Goal: Navigation & Orientation: Find specific page/section

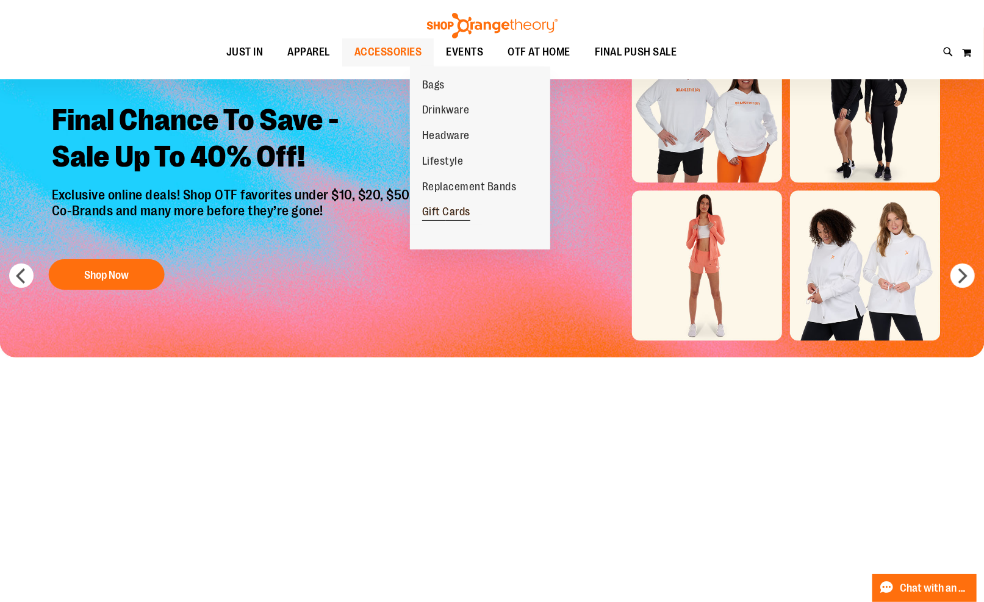
scroll to position [68, 0]
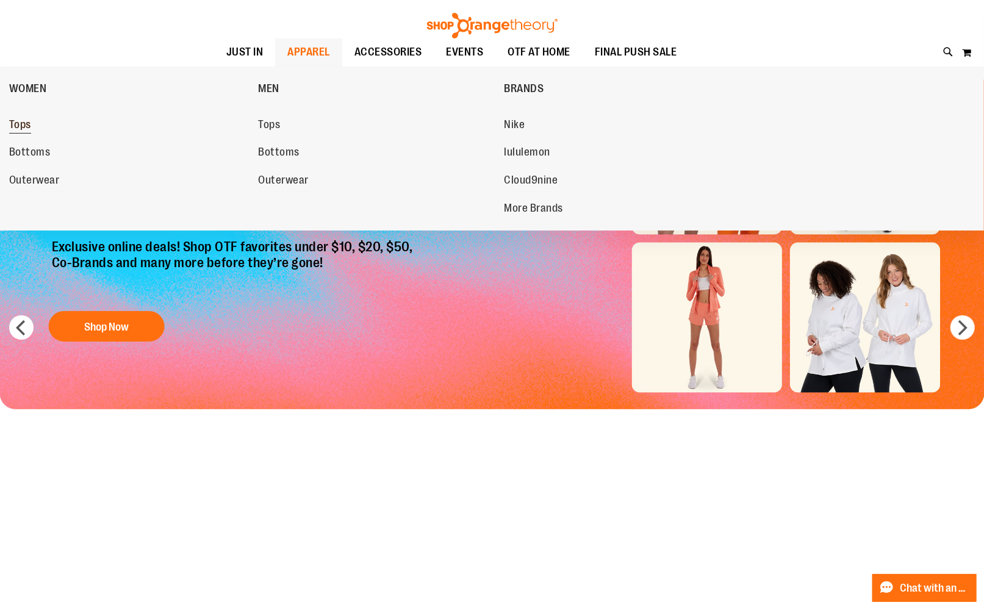
type input "**********"
click at [160, 124] on link "Tops" at bounding box center [127, 125] width 237 height 22
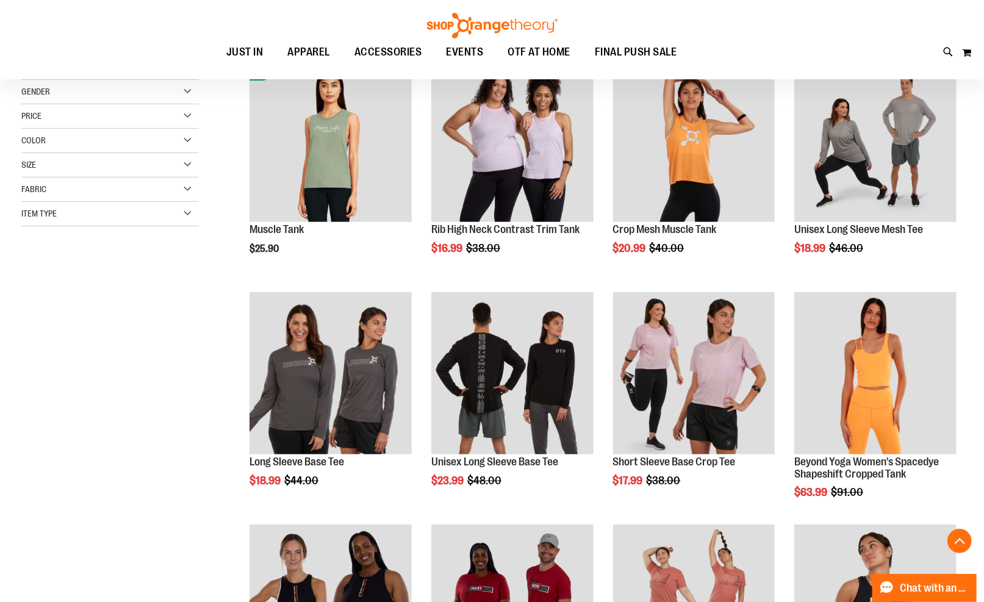
scroll to position [271, 0]
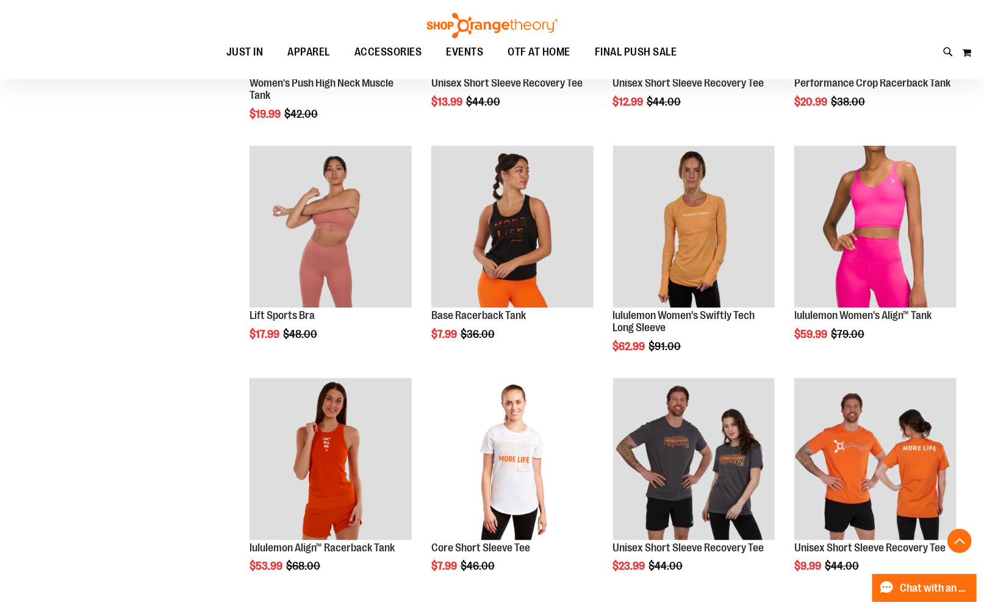
scroll to position [813, 0]
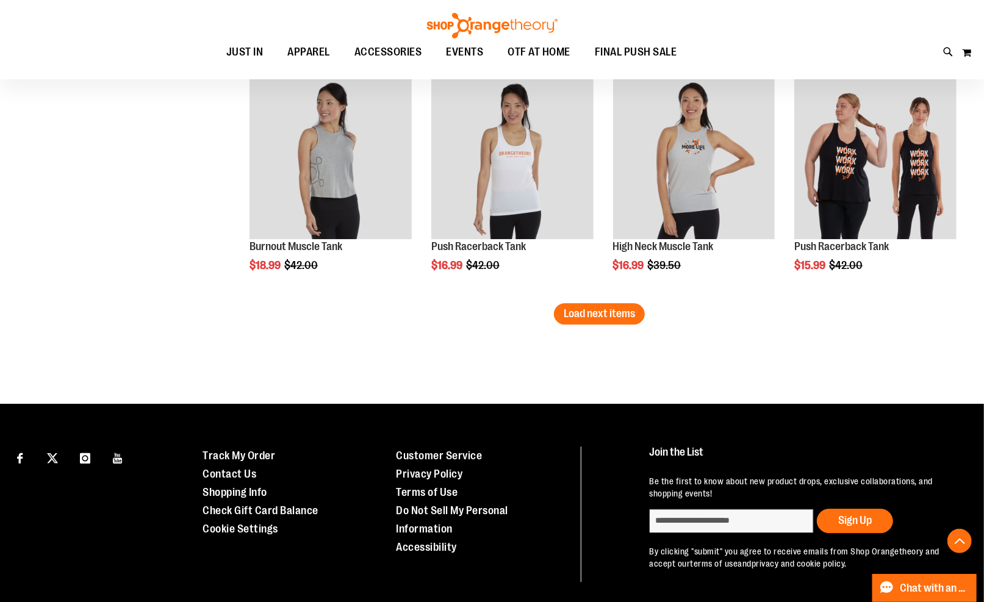
scroll to position [2033, 0]
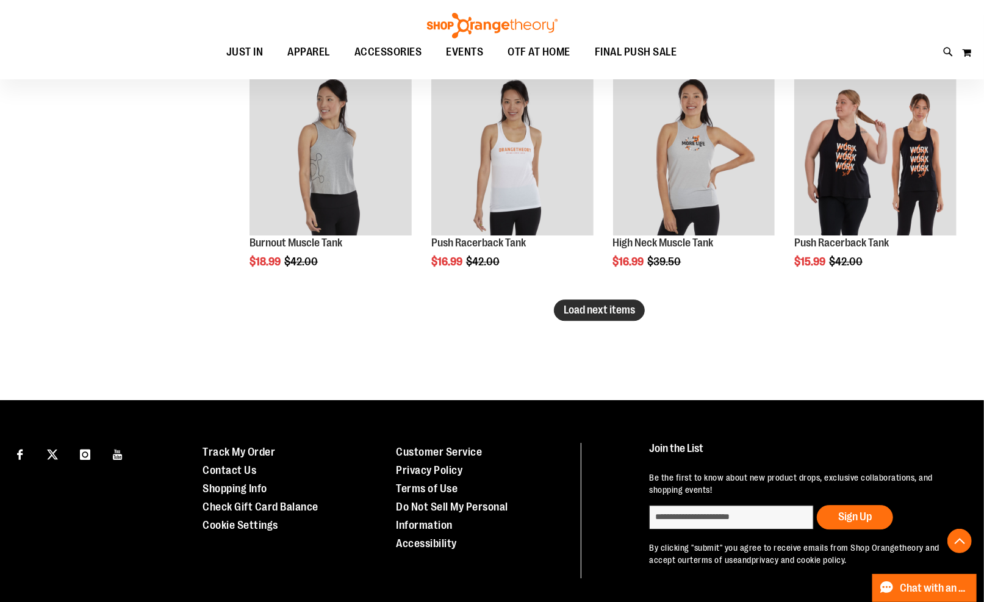
type input "**********"
click at [620, 312] on span "Load next items" at bounding box center [599, 310] width 71 height 12
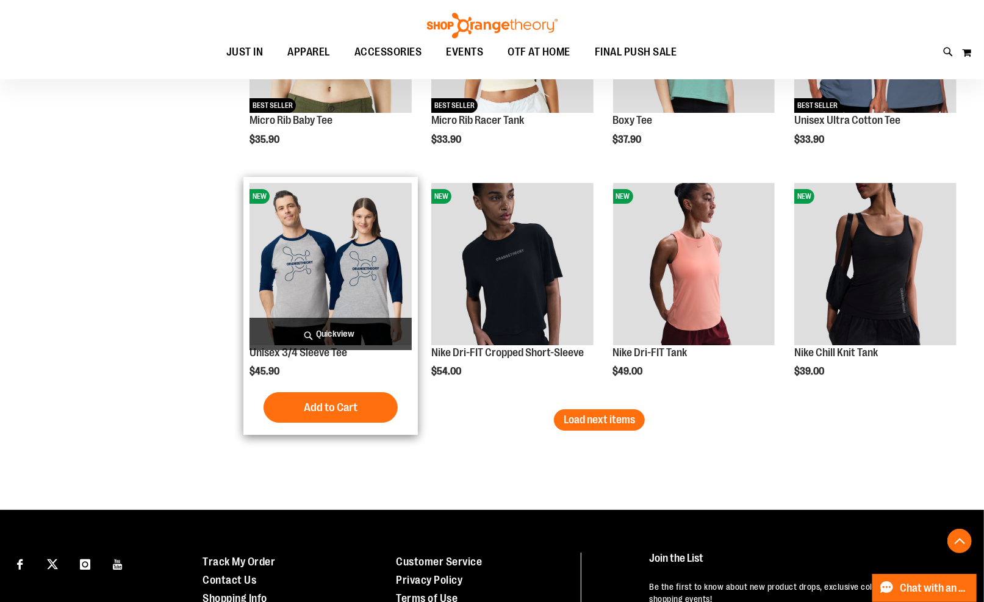
scroll to position [2643, 0]
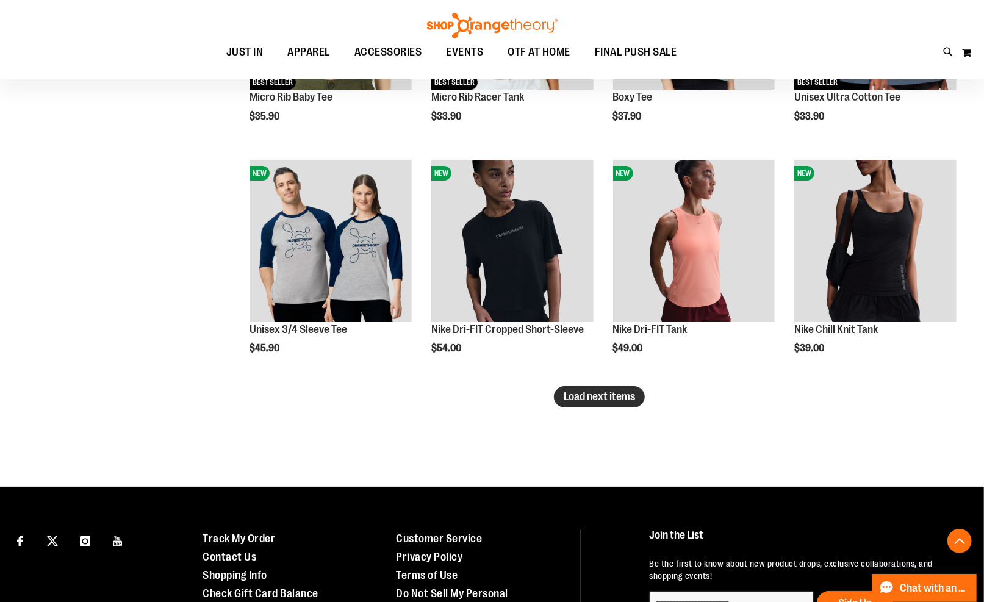
click at [617, 395] on span "Load next items" at bounding box center [599, 396] width 71 height 12
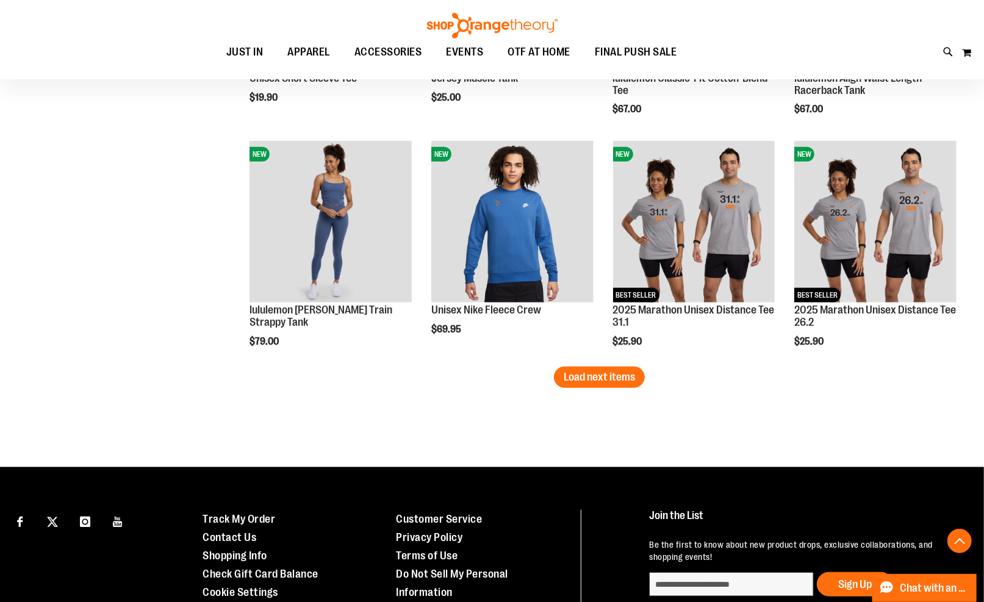
scroll to position [3389, 0]
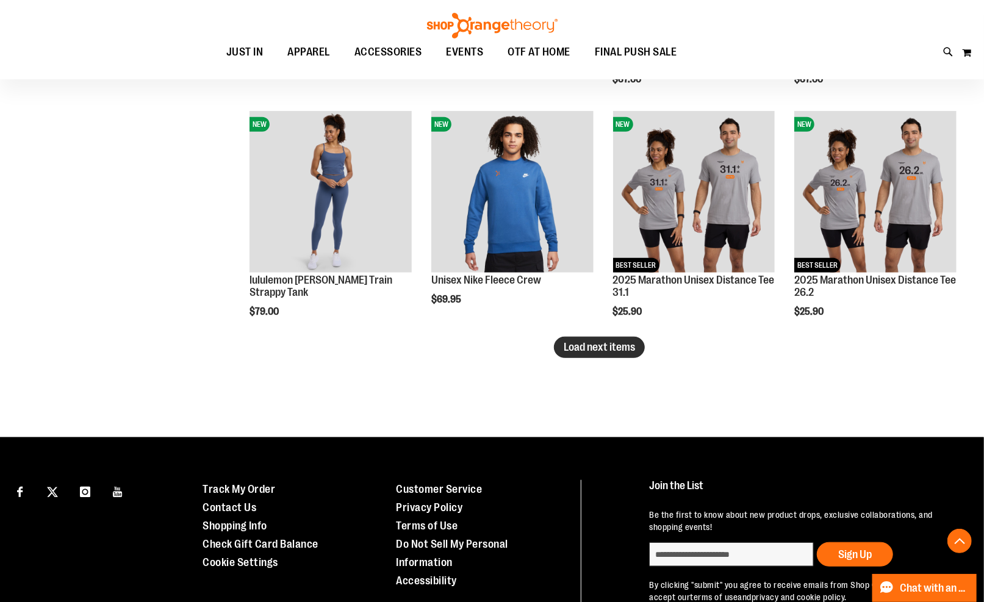
click at [577, 356] on button "Load next items" at bounding box center [599, 347] width 91 height 21
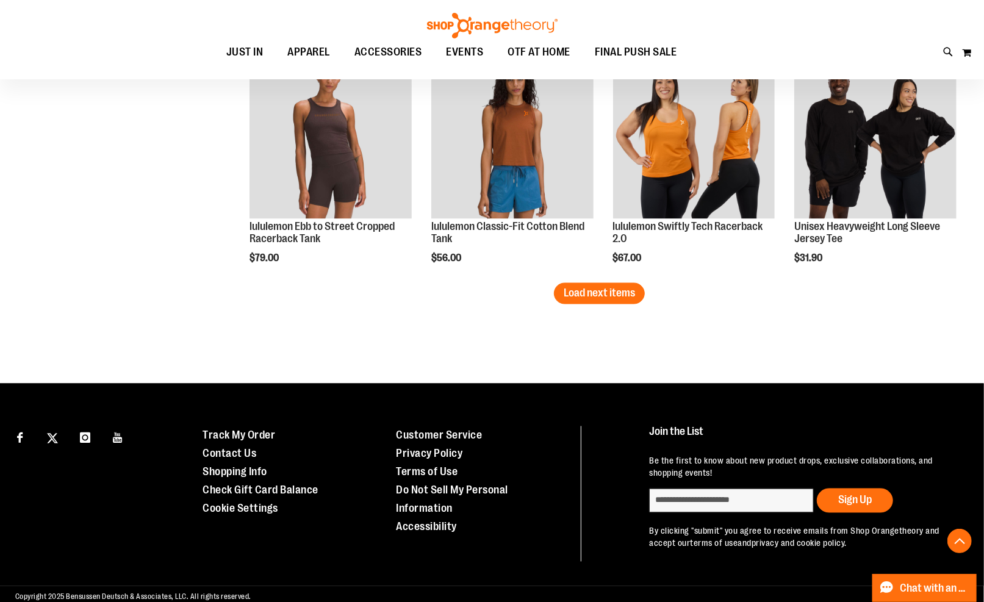
scroll to position [4159, 0]
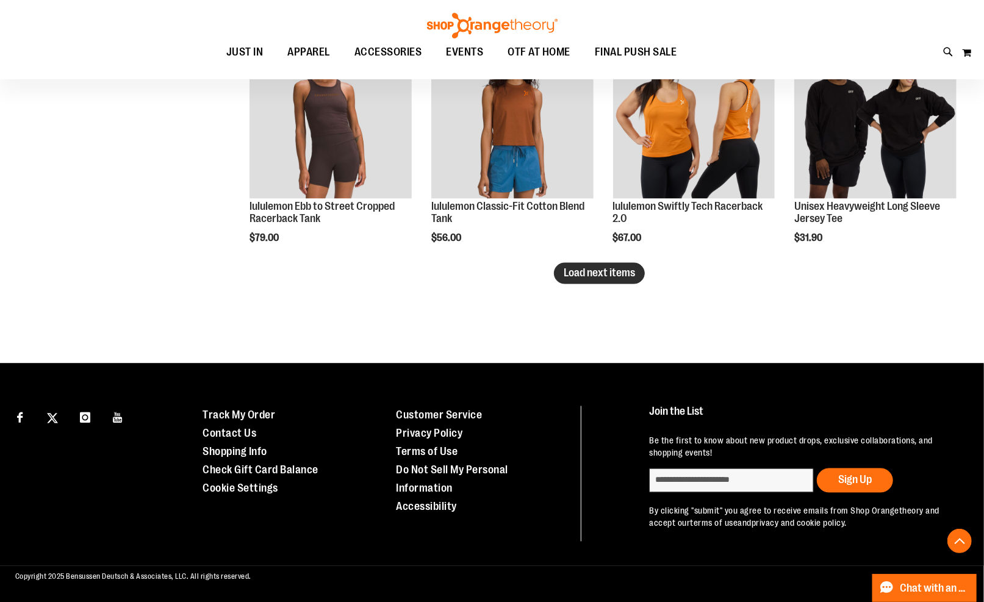
click at [587, 275] on span "Load next items" at bounding box center [599, 273] width 71 height 12
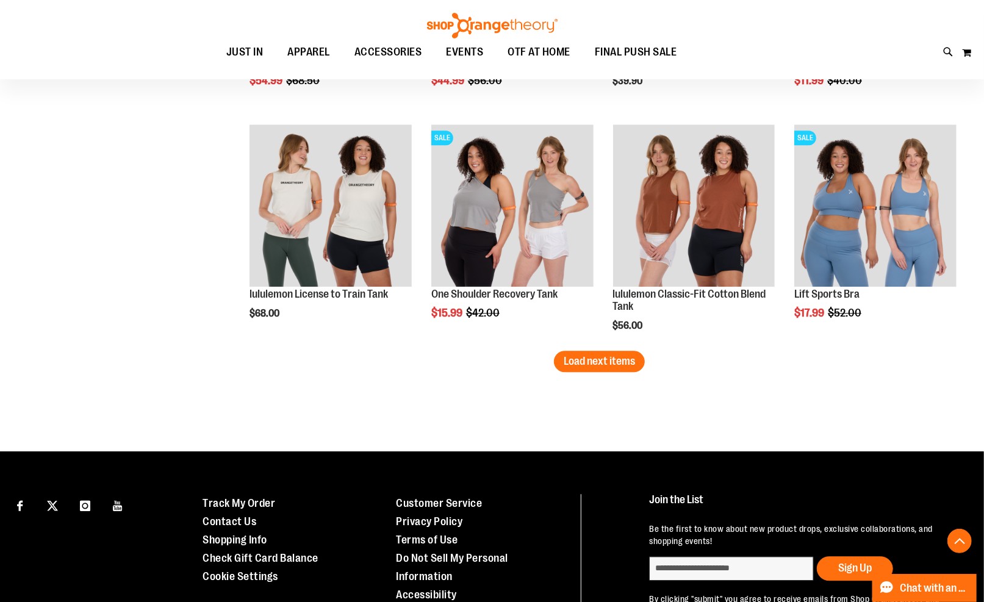
scroll to position [4769, 0]
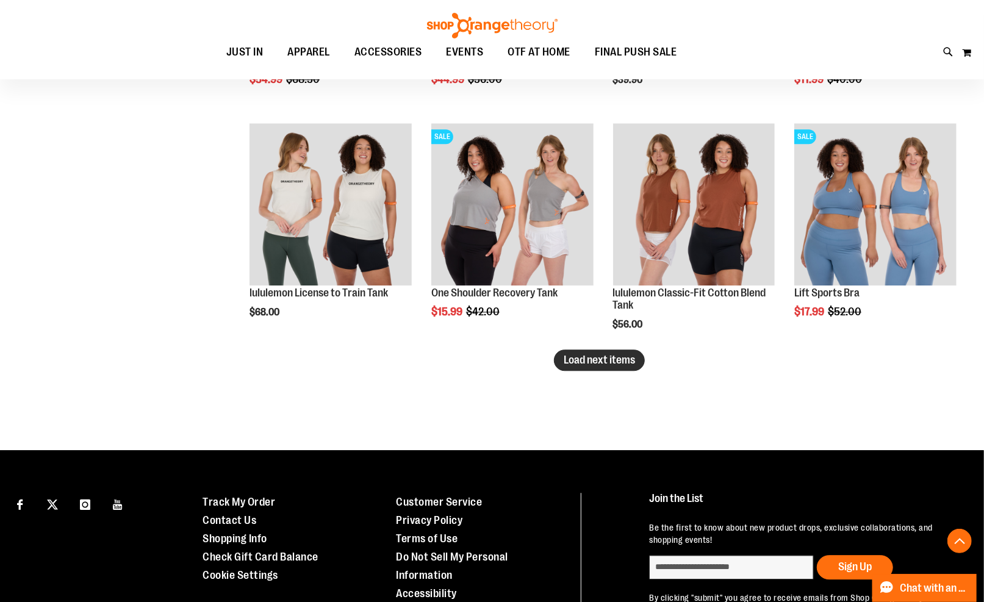
click at [602, 361] on span "Load next items" at bounding box center [599, 360] width 71 height 12
